Goal: Task Accomplishment & Management: Use online tool/utility

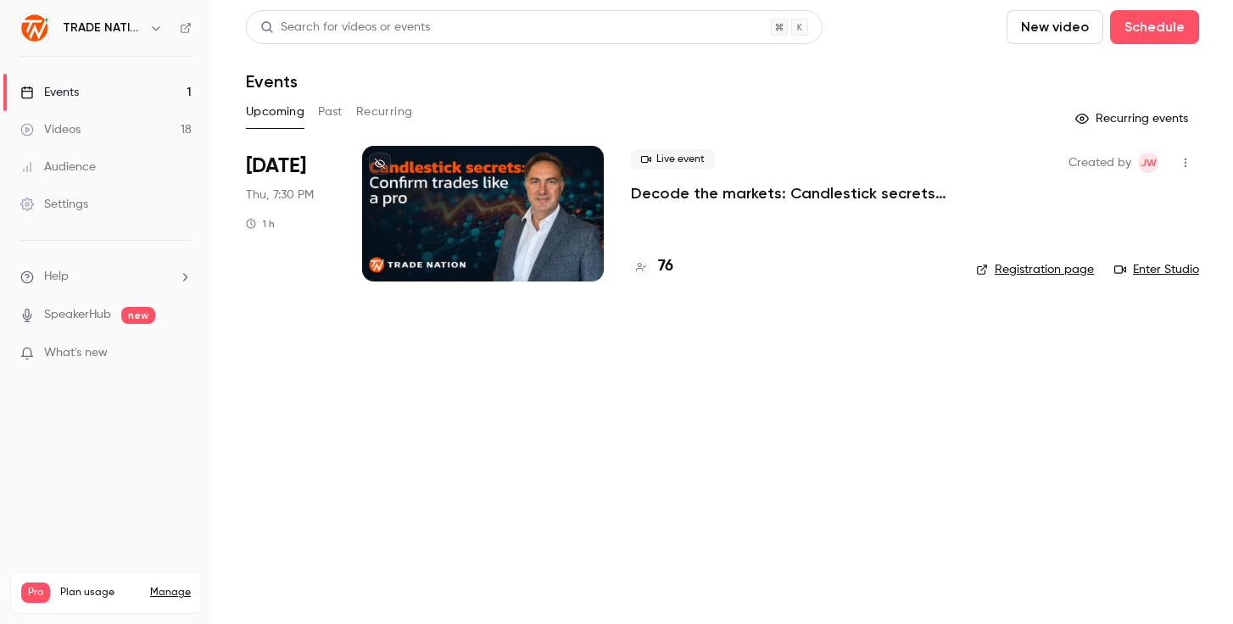
click at [666, 265] on h4 "76" at bounding box center [665, 266] width 15 height 23
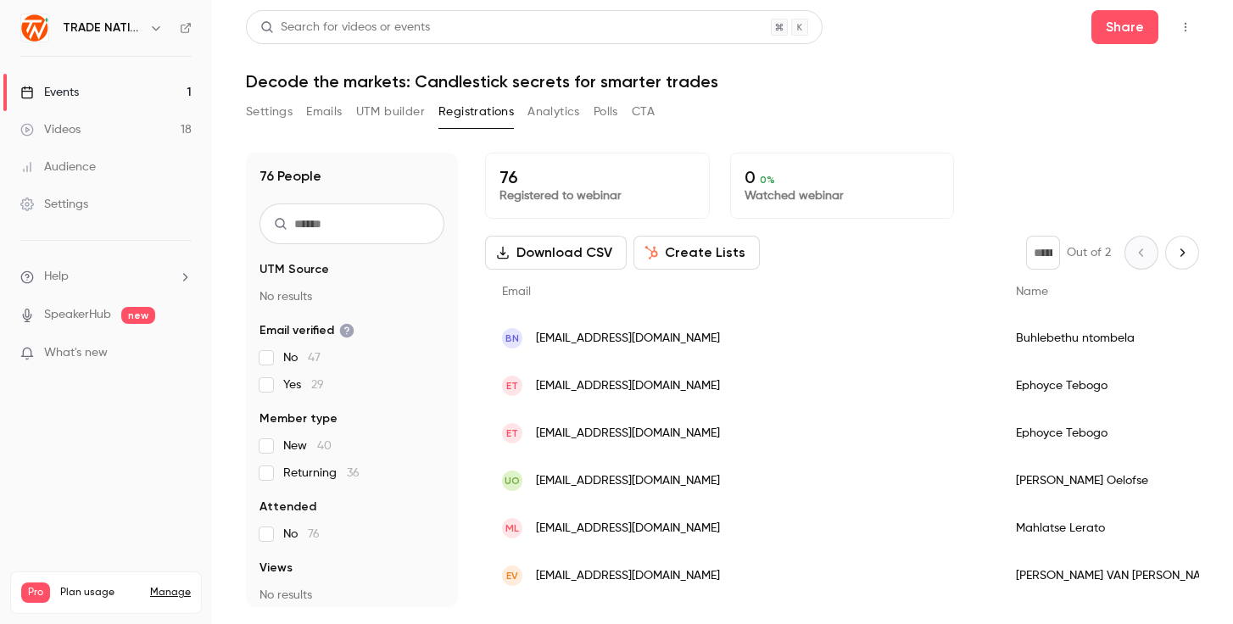
click at [669, 254] on button "Create Lists" at bounding box center [696, 253] width 126 height 34
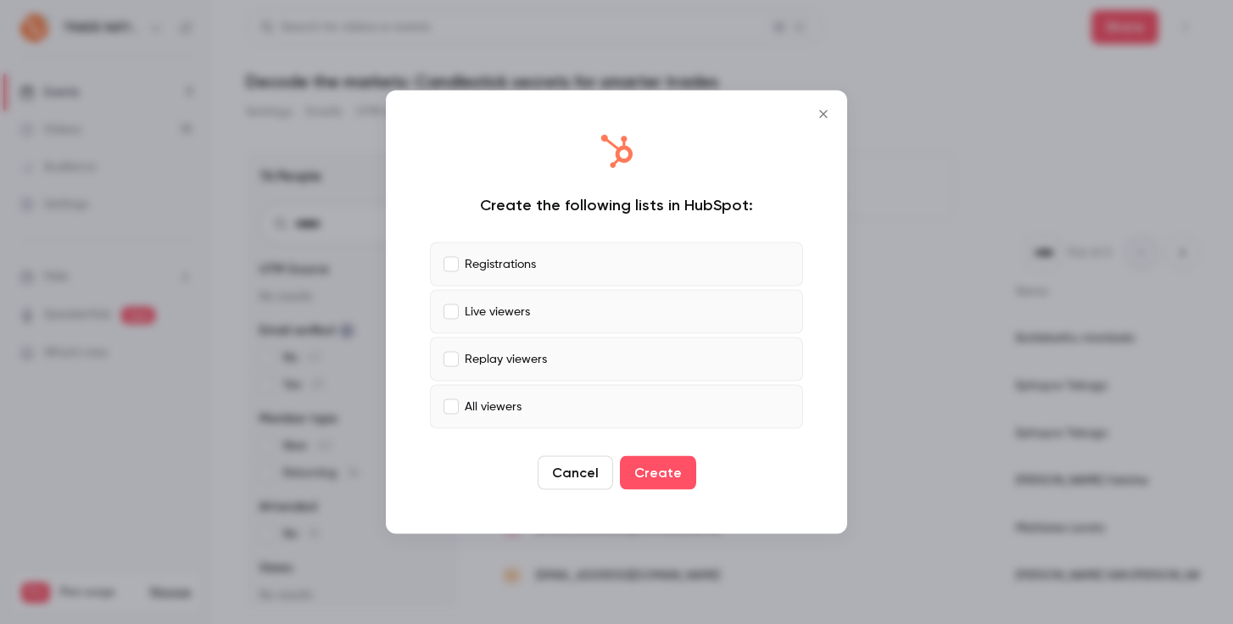
click at [605, 268] on label "Registrations" at bounding box center [616, 265] width 373 height 44
click at [549, 309] on label "Live viewers" at bounding box center [616, 312] width 373 height 44
click at [525, 355] on p "Replay viewers" at bounding box center [506, 359] width 82 height 18
click at [499, 407] on p "All viewers" at bounding box center [493, 407] width 57 height 18
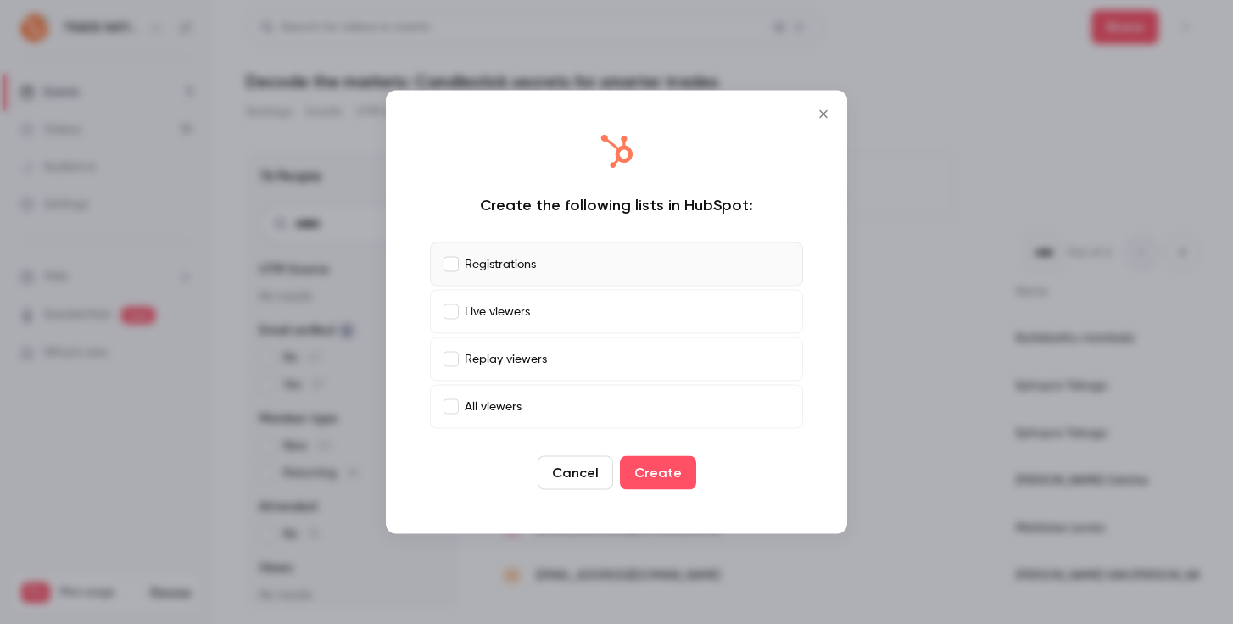
click at [823, 120] on icon "Close" at bounding box center [823, 115] width 20 height 14
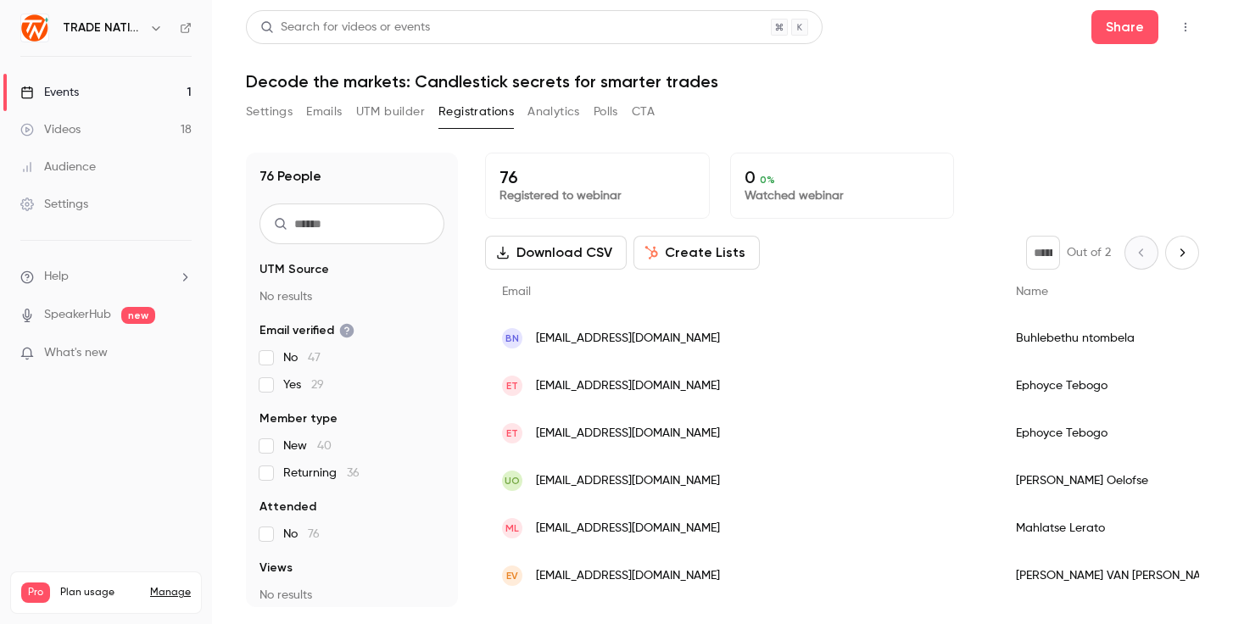
click at [64, 95] on div "Events" at bounding box center [49, 92] width 59 height 17
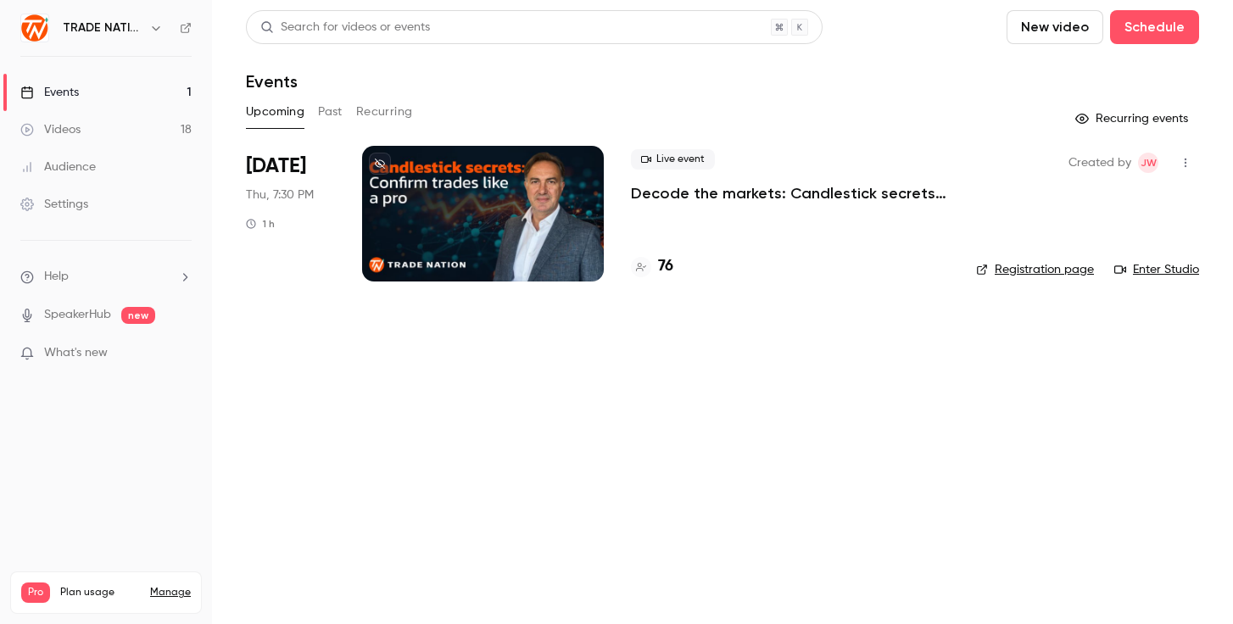
click at [663, 264] on h4 "76" at bounding box center [665, 266] width 15 height 23
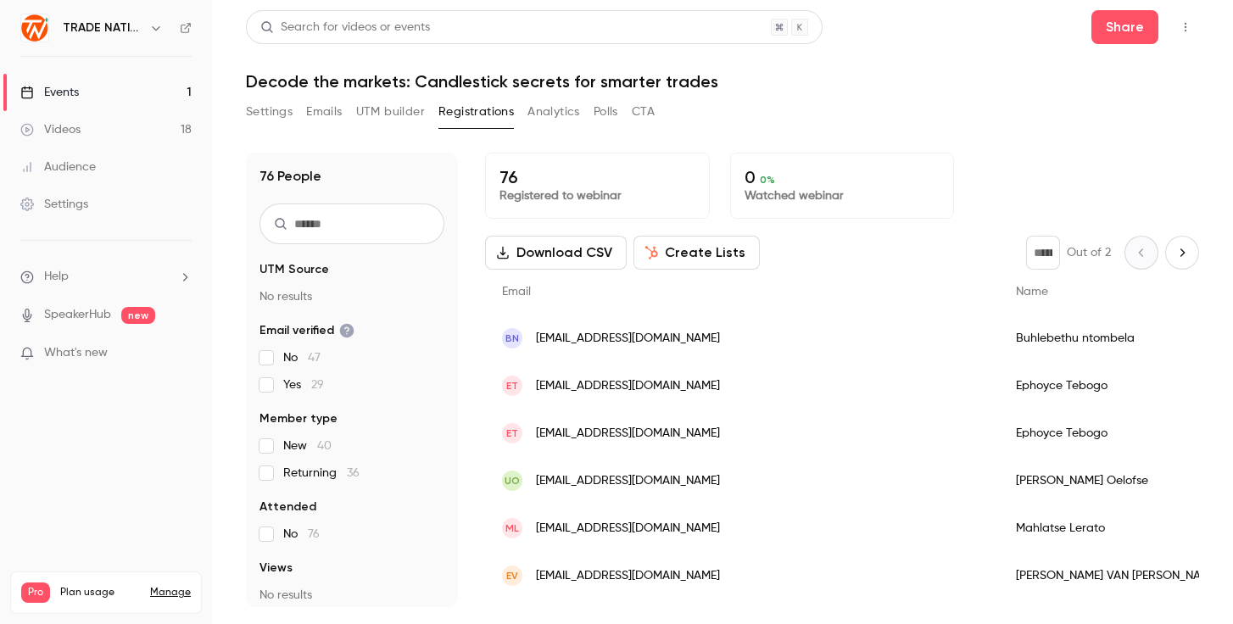
click at [714, 259] on button "Create Lists" at bounding box center [696, 253] width 126 height 34
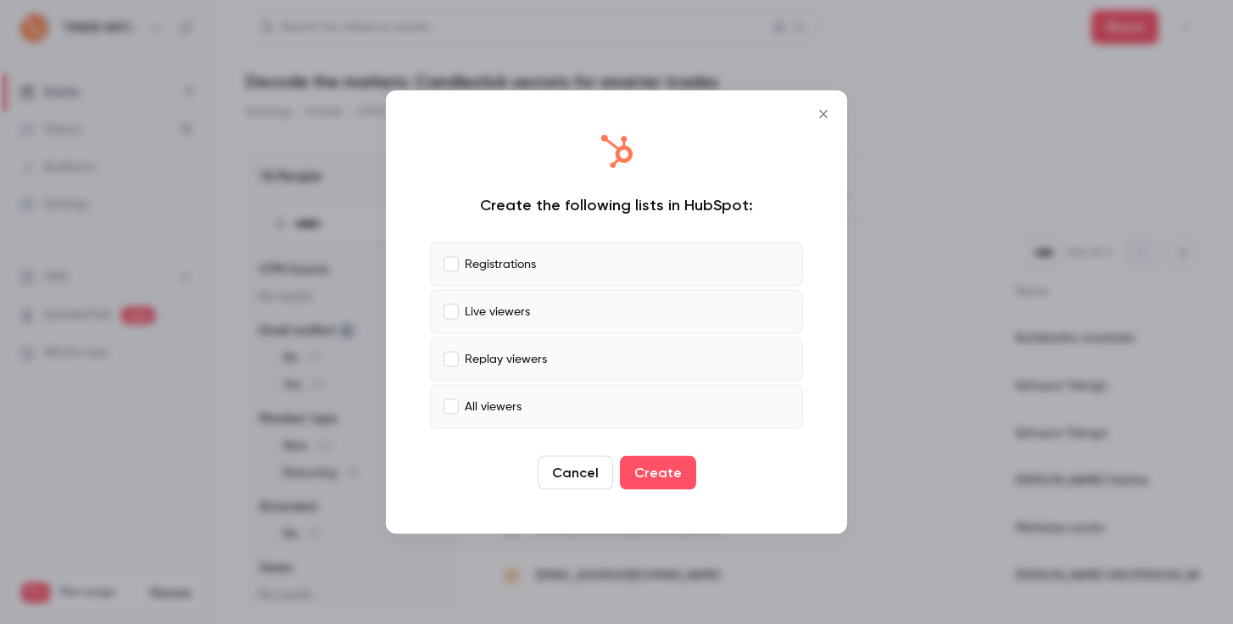
click at [461, 310] on label "Live viewers" at bounding box center [616, 312] width 373 height 44
click at [463, 353] on label "Replay viewers" at bounding box center [616, 359] width 373 height 44
click at [466, 405] on p "All viewers" at bounding box center [493, 407] width 57 height 18
click at [644, 461] on button "Create" at bounding box center [658, 473] width 76 height 34
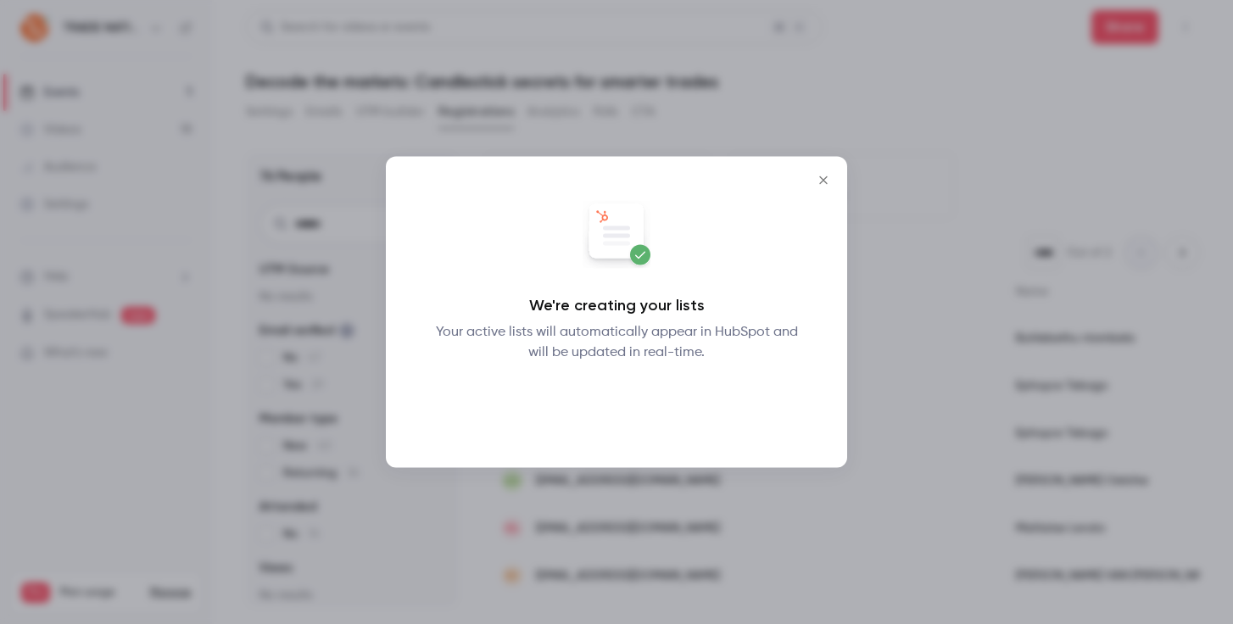
click at [626, 397] on button "Okay" at bounding box center [617, 407] width 62 height 34
